Goal: Browse casually: Explore the website without a specific task or goal

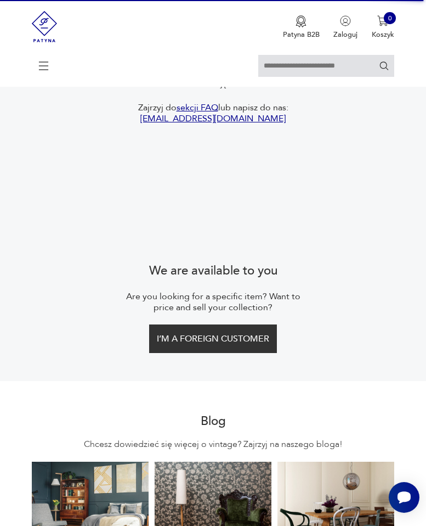
scroll to position [1806, 0]
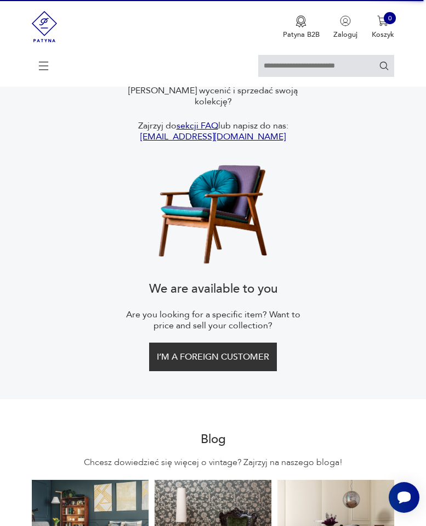
click at [426, 92] on section "Jesteśmy do Twojej dyspozycji Poszukujesz konkretnego przedmiotu? [PERSON_NAME]…" at bounding box center [213, 207] width 426 height 381
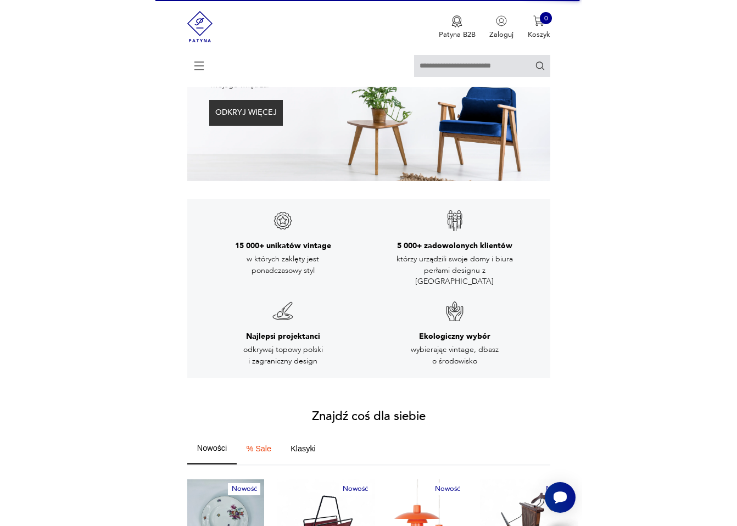
scroll to position [0, 0]
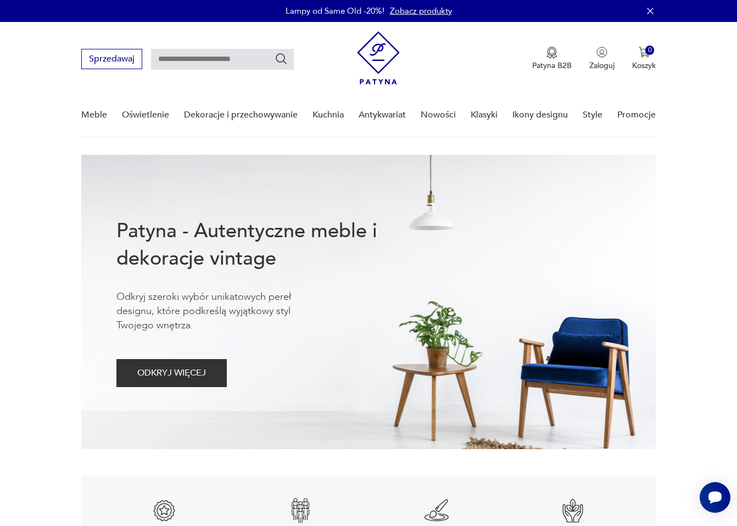
click at [101, 233] on div "Patyna - Autentyczne meble i dekoracje vintage Odkryj szeroki wybór unikatowych…" at bounding box center [368, 302] width 575 height 294
click at [9, 107] on nav "Sprzedawaj Patyna B2B Zaloguj 0 Koszyk Twój koszyk ( 0 ) Brak produktów w koszy…" at bounding box center [368, 79] width 737 height 115
drag, startPoint x: 9, startPoint y: 107, endPoint x: 52, endPoint y: 12, distance: 104.9
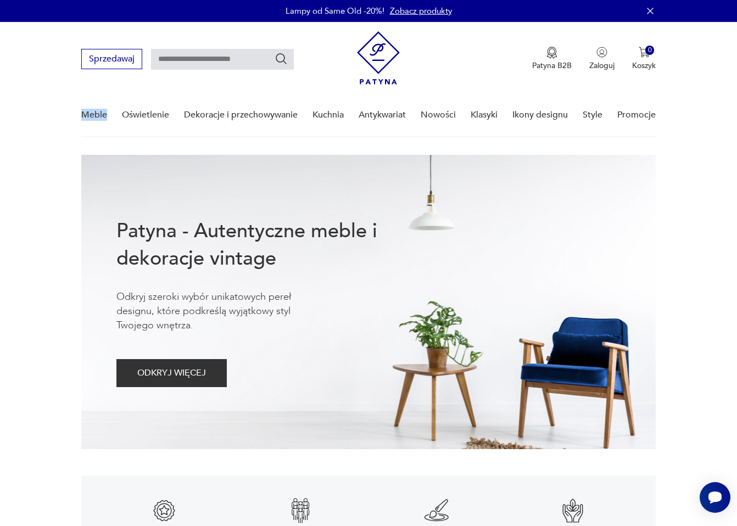
click at [13, 99] on nav "Sprzedawaj Patyna B2B Zaloguj 0 Koszyk Twój koszyk ( 0 ) Brak produktów w koszy…" at bounding box center [368, 79] width 737 height 115
